Goal: Task Accomplishment & Management: Complete application form

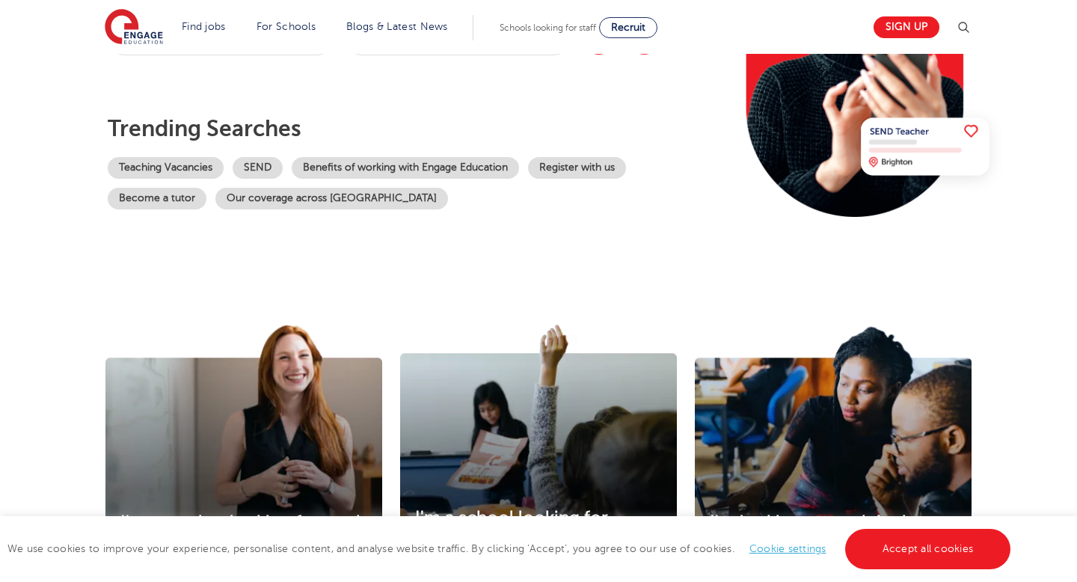
scroll to position [331, 0]
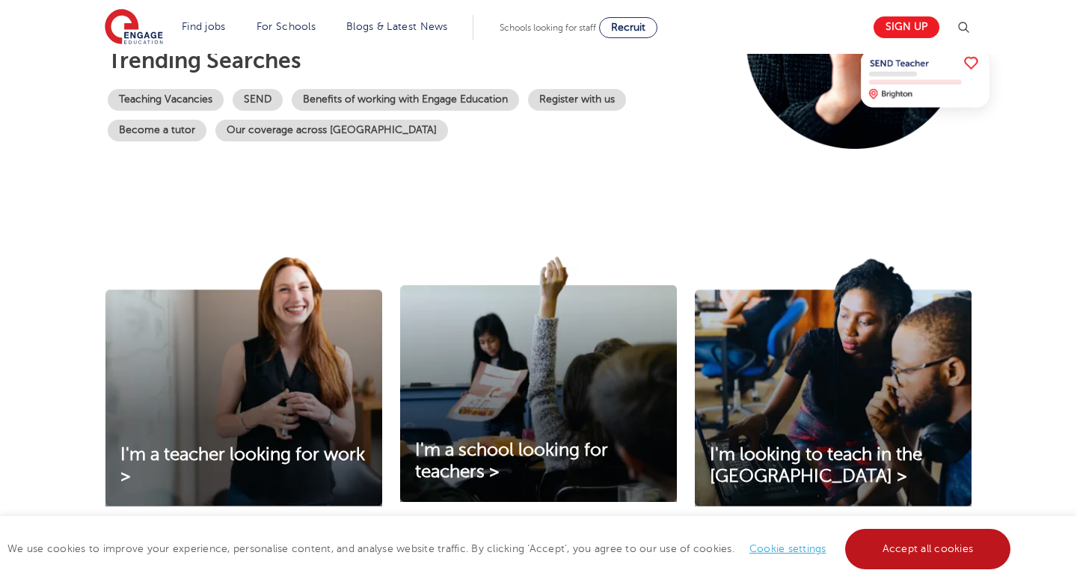
click at [956, 562] on link "Accept all cookies" at bounding box center [928, 549] width 166 height 40
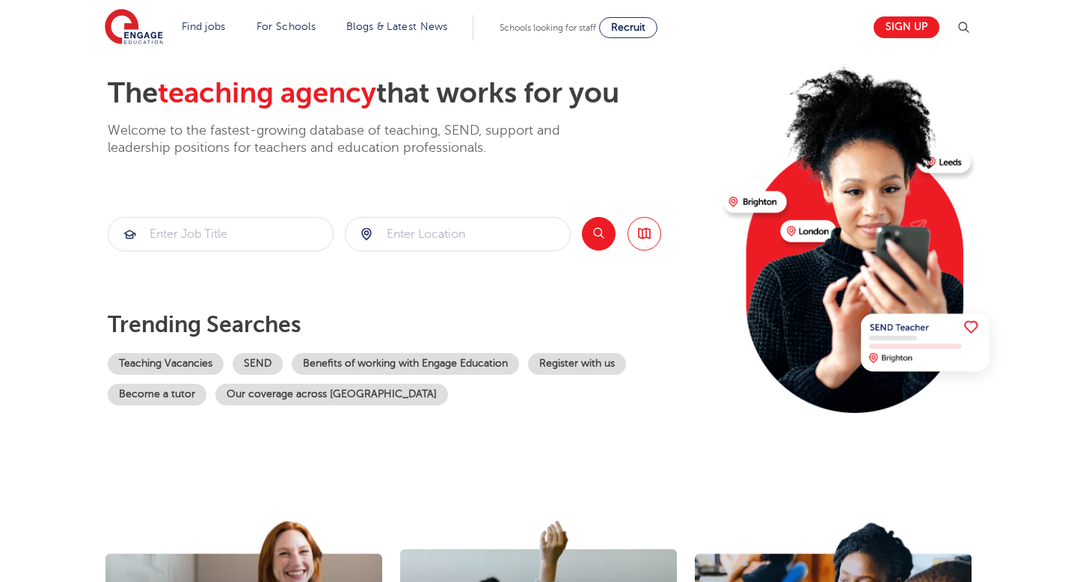
scroll to position [0, 0]
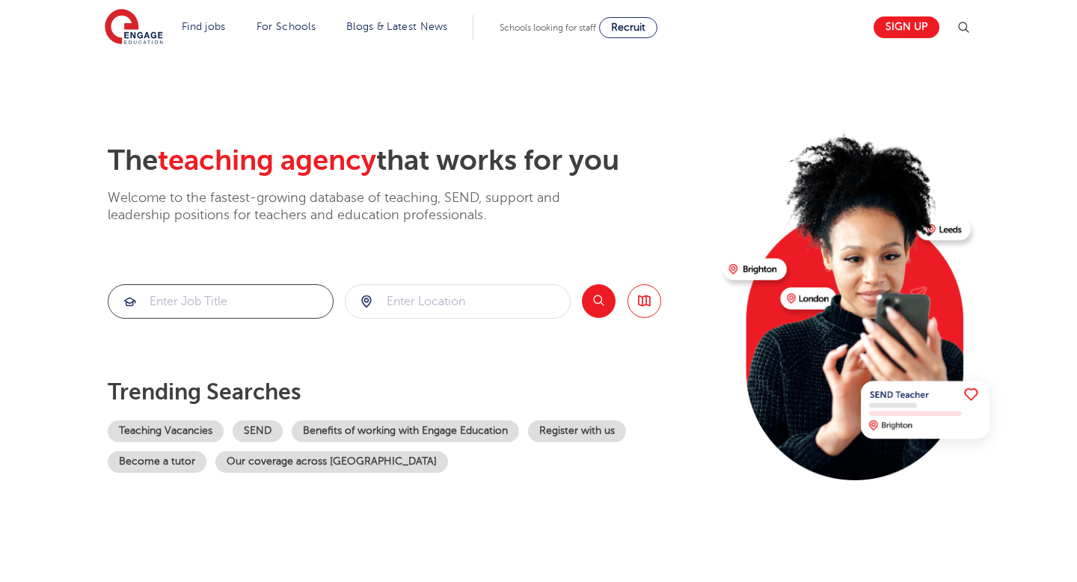
click at [249, 298] on input "search" at bounding box center [220, 301] width 224 height 33
click at [488, 300] on input "search" at bounding box center [458, 301] width 224 height 33
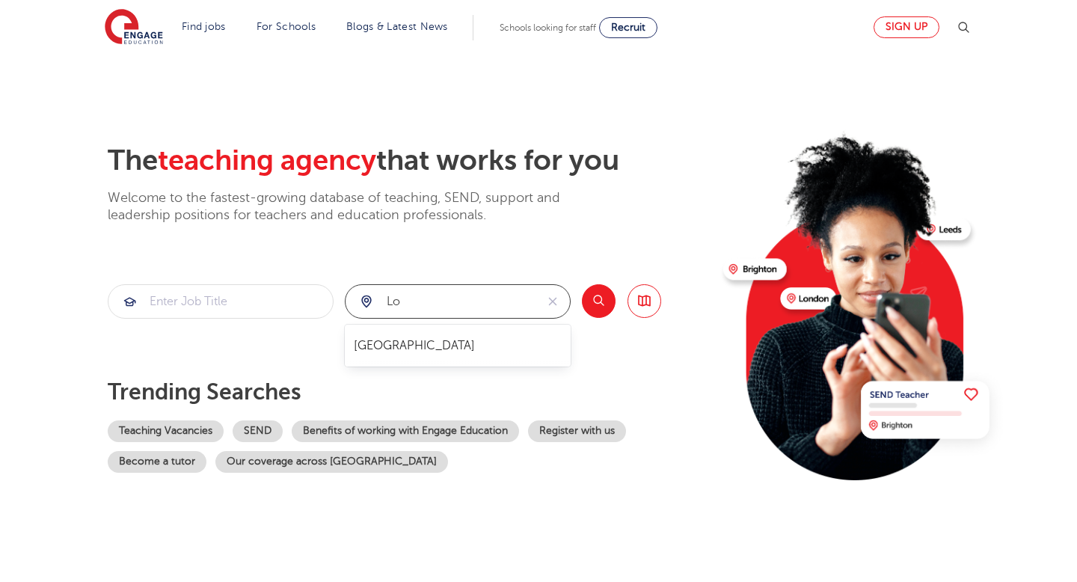
type input "lo"
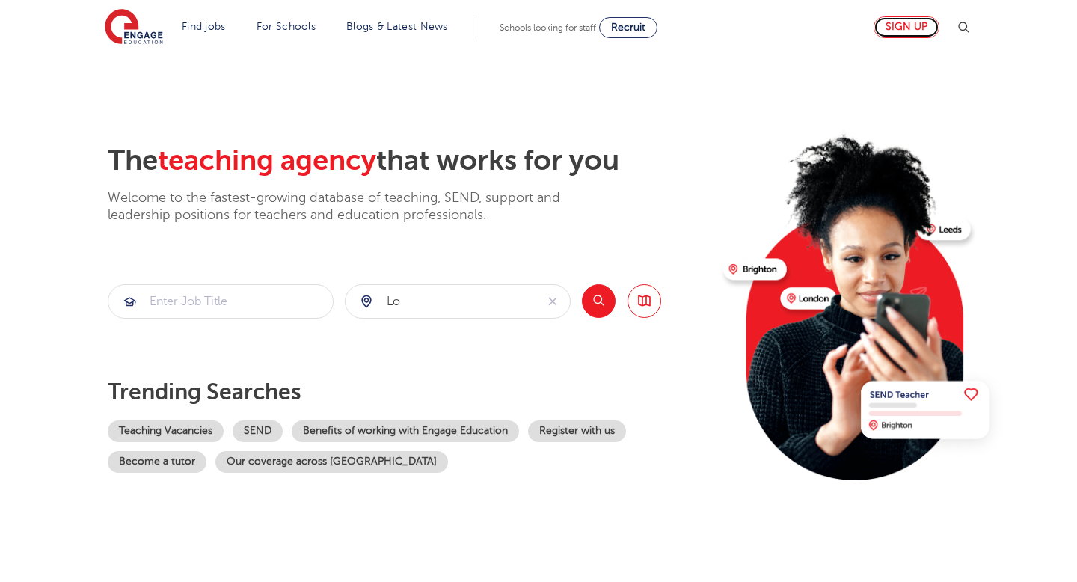
click at [890, 25] on link "Sign up" at bounding box center [907, 27] width 66 height 22
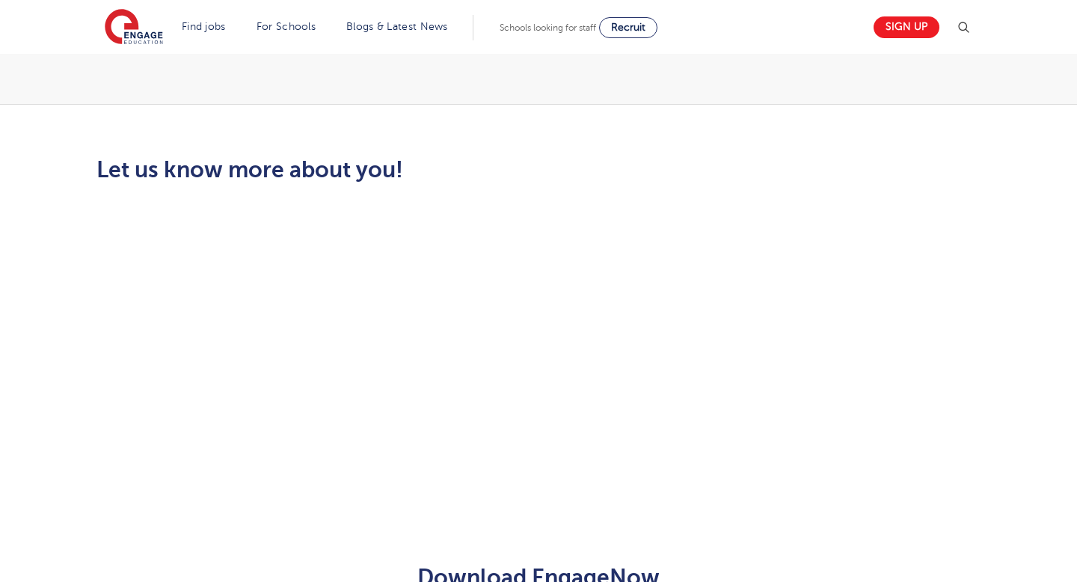
scroll to position [332, 0]
